Goal: Check status

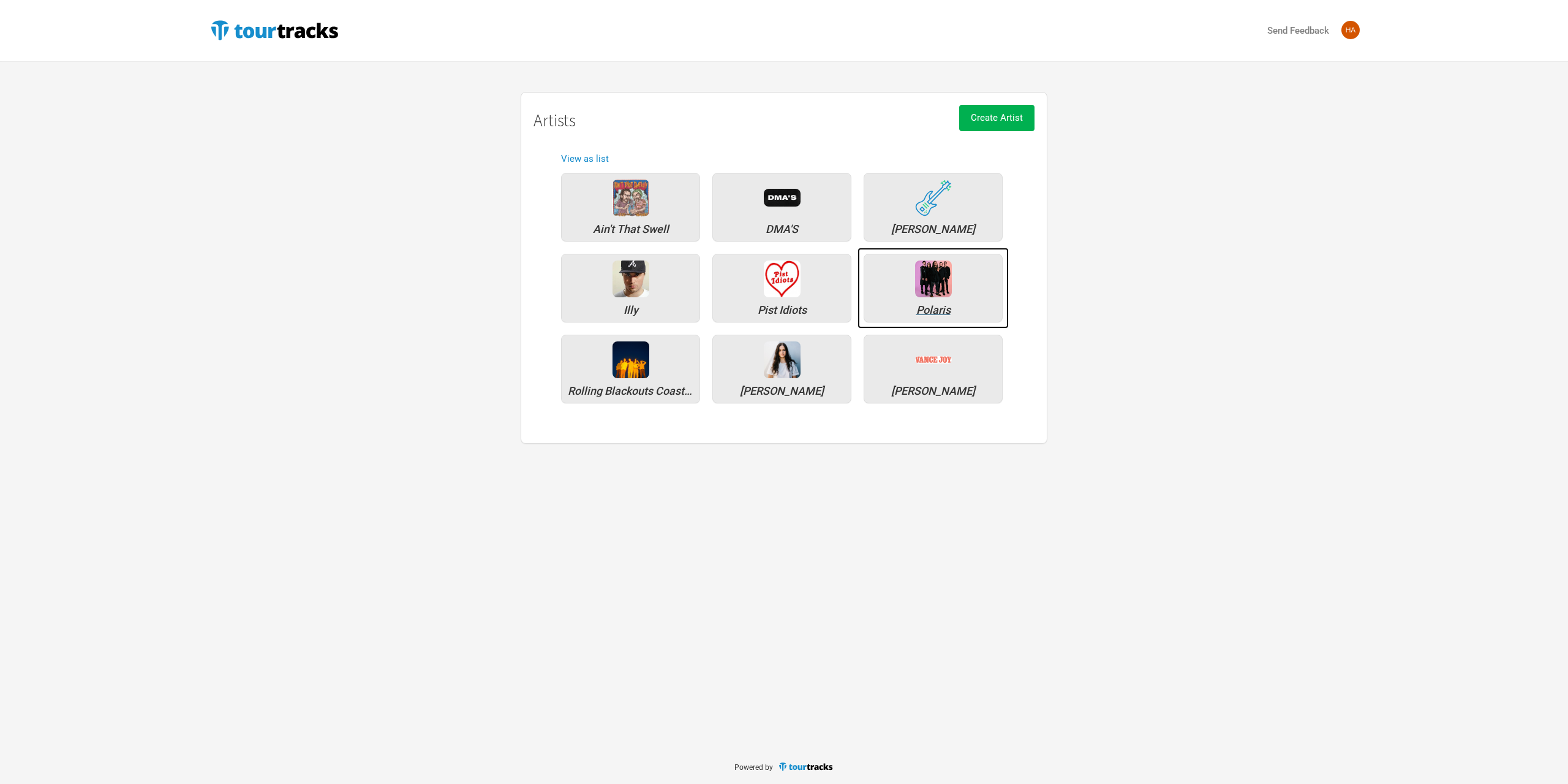
click at [901, 305] on div "Polaris" at bounding box center [933, 310] width 125 height 11
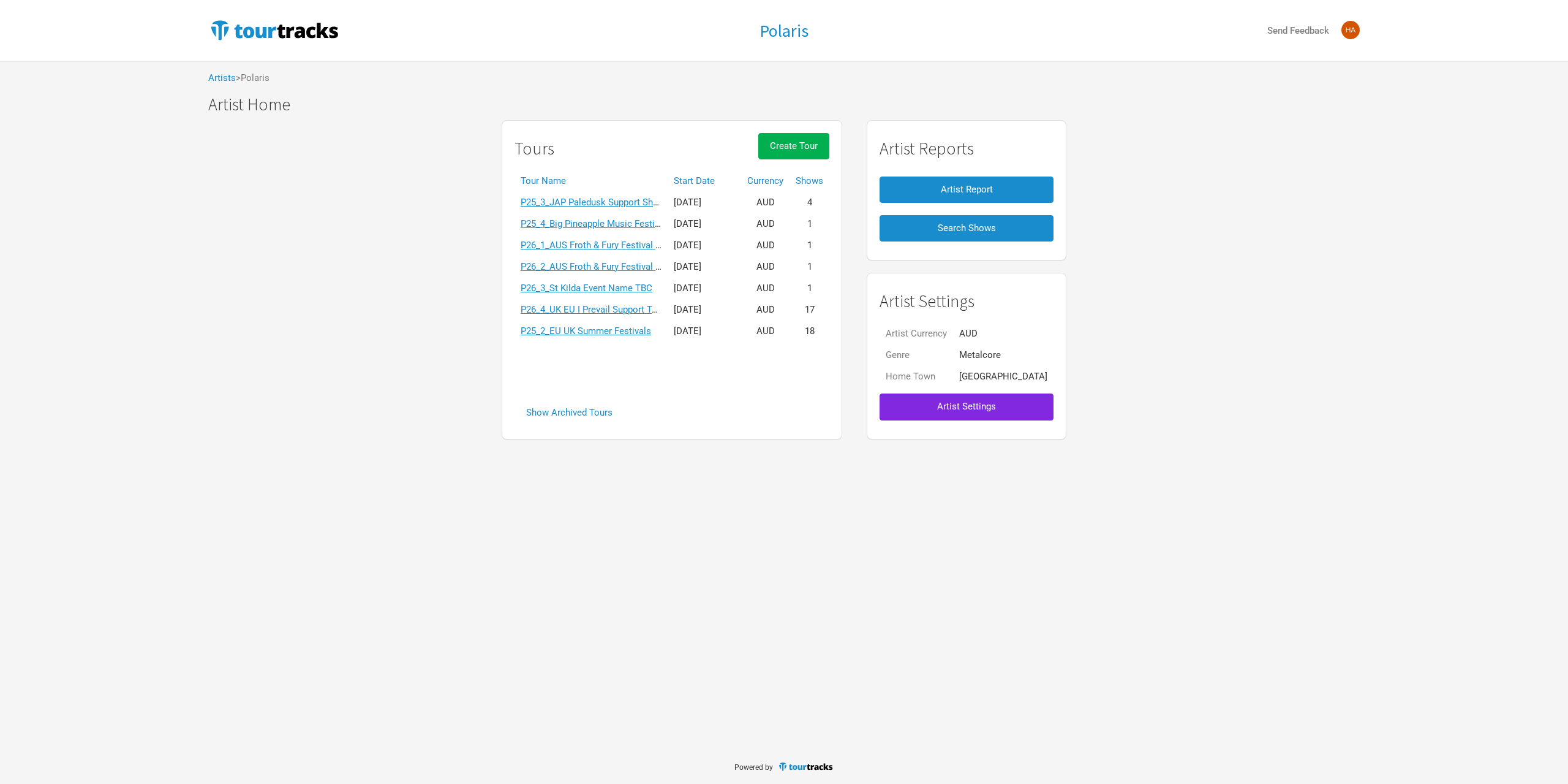
click at [719, 184] on th "Start Date" at bounding box center [704, 181] width 73 height 21
click at [648, 200] on link "P25_2_EU UK Summer Festivals" at bounding box center [586, 202] width 131 height 11
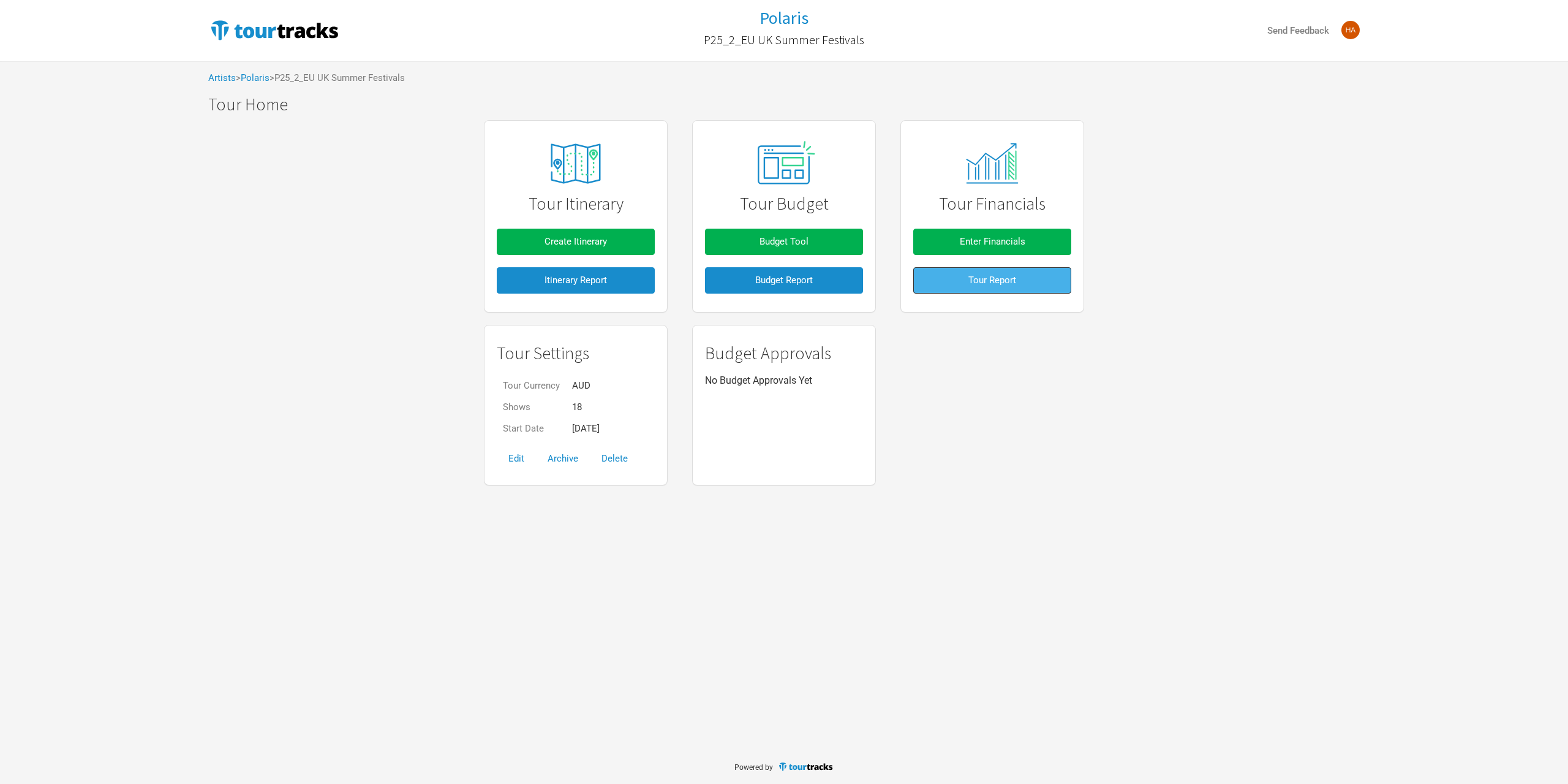
click at [954, 277] on button "Tour Report" at bounding box center [992, 280] width 158 height 27
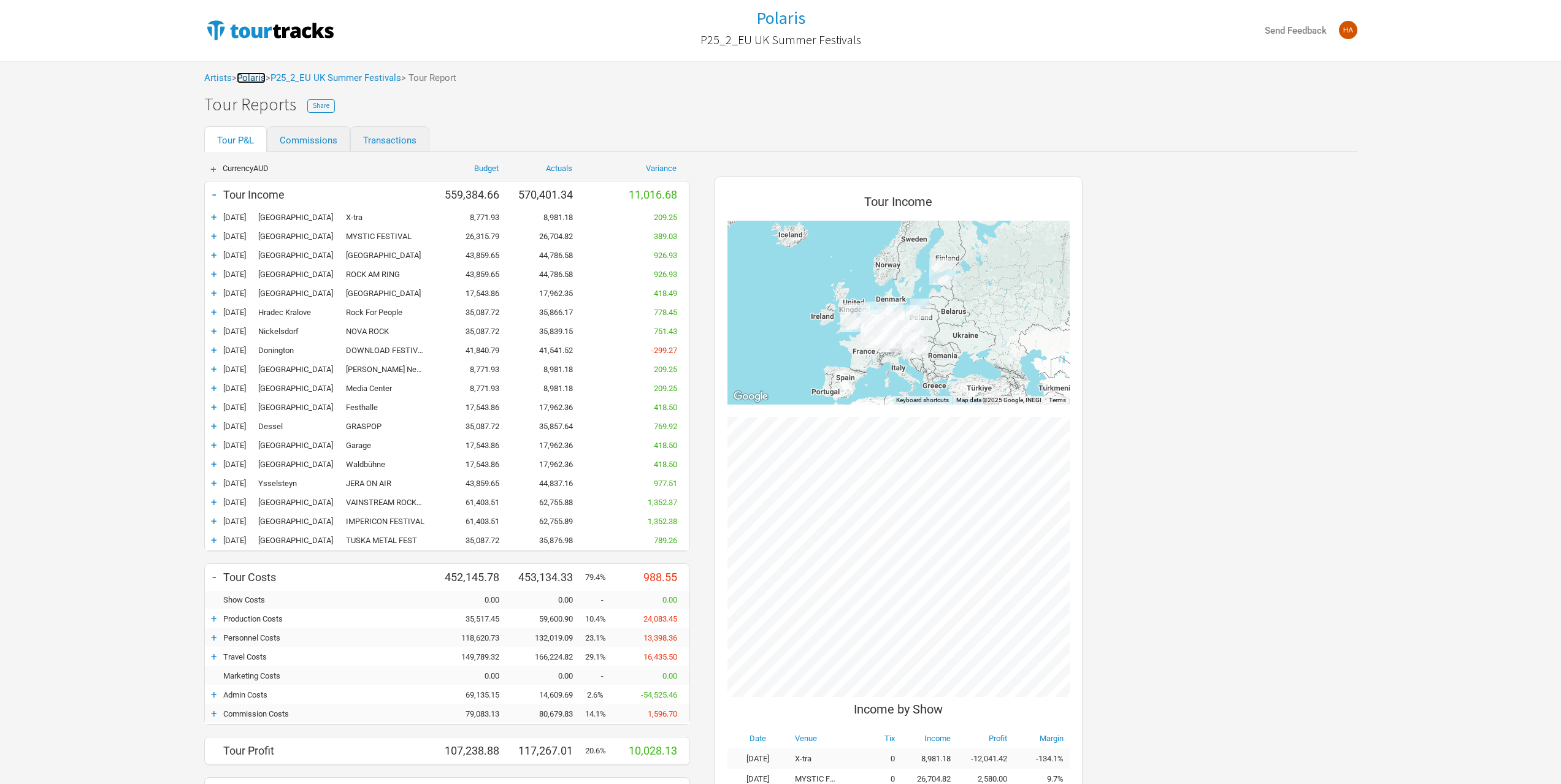
click at [265, 81] on link "Polaris" at bounding box center [251, 78] width 29 height 11
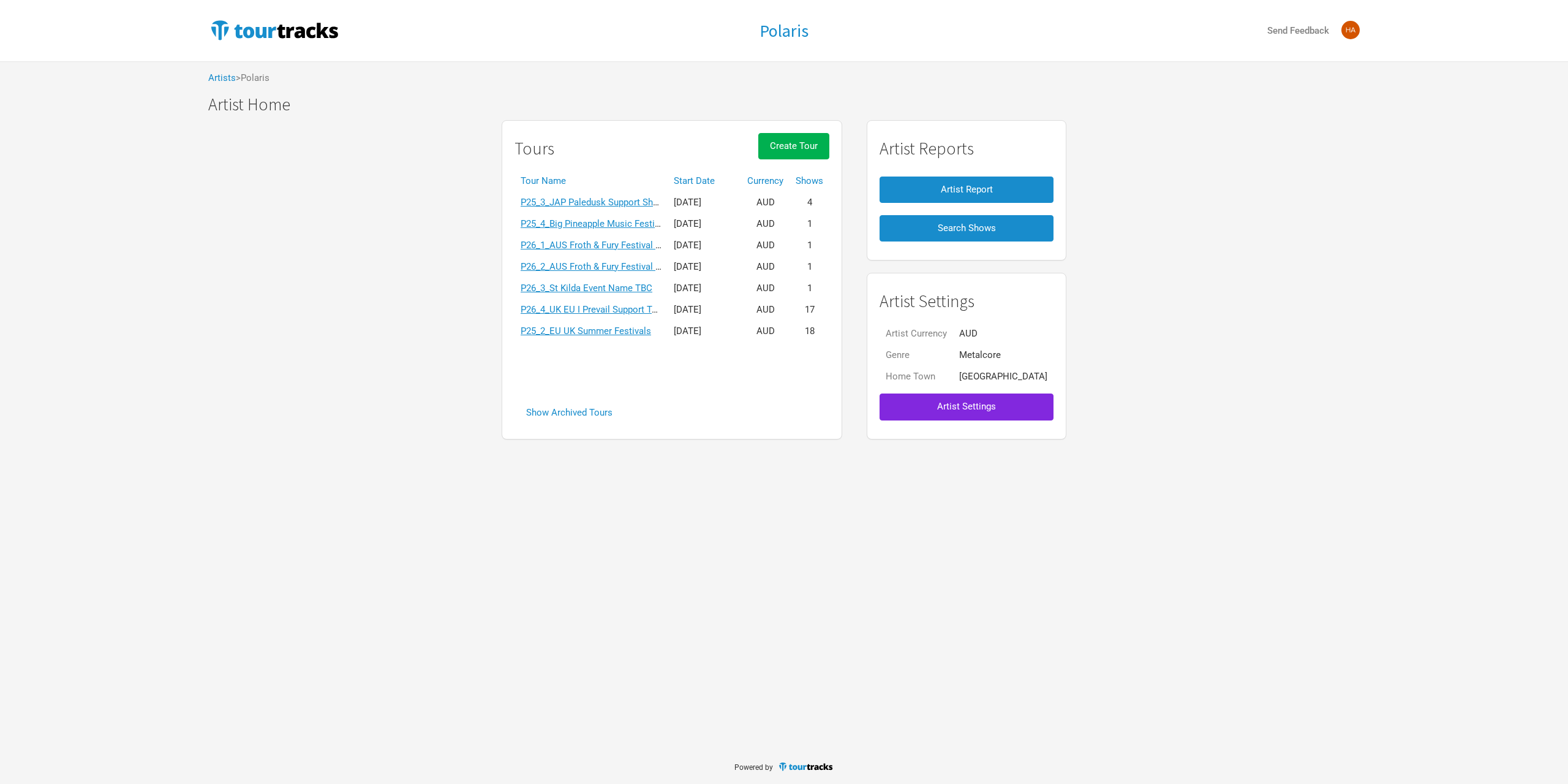
click at [713, 179] on th "Start Date" at bounding box center [704, 181] width 73 height 21
click at [713, 179] on th "Start Date ▼" at bounding box center [704, 181] width 73 height 21
